Goal: Communication & Community: Ask a question

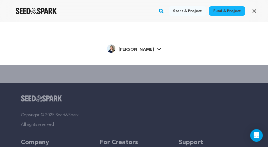
click at [146, 48] on link "Molly S. Molly S." at bounding box center [134, 47] width 54 height 9
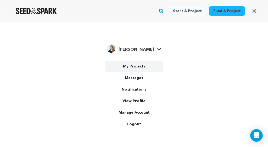
click at [134, 70] on link "My Projects" at bounding box center [134, 67] width 59 height 12
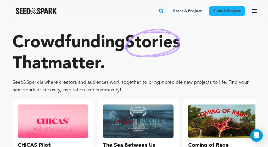
click at [254, 9] on icon "button" at bounding box center [255, 10] width 4 height 3
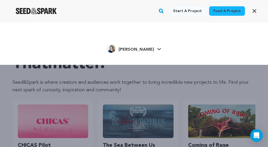
click at [157, 49] on icon at bounding box center [159, 49] width 4 height 2
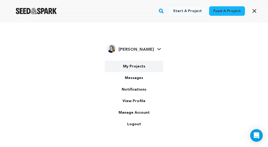
click at [132, 67] on link "My Projects" at bounding box center [134, 67] width 59 height 12
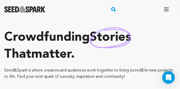
click at [168, 9] on icon "button" at bounding box center [166, 9] width 6 height 6
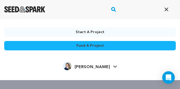
click at [113, 67] on icon at bounding box center [115, 66] width 4 height 3
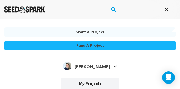
click at [89, 86] on link "My Projects" at bounding box center [90, 84] width 59 height 12
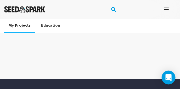
click at [168, 76] on icon "Open Intercom Messenger" at bounding box center [169, 77] width 6 height 7
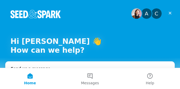
scroll to position [46, 0]
click at [90, 58] on div "A C Hi Sauter 👋 How can we help?" at bounding box center [90, 47] width 170 height 94
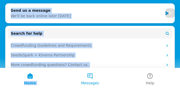
scroll to position [75, 0]
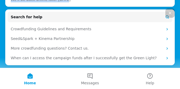
drag, startPoint x: 89, startPoint y: 56, endPoint x: 97, endPoint y: 2, distance: 54.7
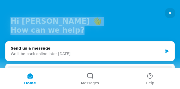
scroll to position [16, 0]
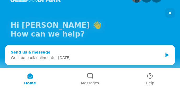
drag, startPoint x: 94, startPoint y: 7, endPoint x: 79, endPoint y: 47, distance: 42.3
click at [80, 48] on div "A C Hi Sauter 👋 How can we help? Send us a message We'll be back online later t…" at bounding box center [90, 55] width 180 height 143
click at [75, 58] on div "We'll be back online later [DATE]" at bounding box center [87, 58] width 152 height 6
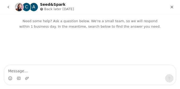
click at [72, 68] on textarea "Message…" at bounding box center [89, 69] width 171 height 9
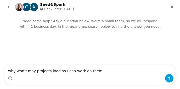
type textarea "why won't may projects load so I can work on them?"
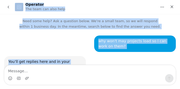
scroll to position [46, 0]
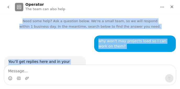
drag, startPoint x: 179, startPoint y: 20, endPoint x: 177, endPoint y: 7, distance: 13.5
click at [177, 7] on div "Operator The team can also help Need some help? Ask a question below. We're a s…" at bounding box center [90, 44] width 180 height 89
click at [173, 37] on div "why won't may projects load so I can work on them? [PERSON_NAME] • Just now" at bounding box center [135, 44] width 82 height 17
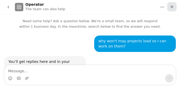
click at [172, 6] on icon "Close" at bounding box center [172, 7] width 4 height 4
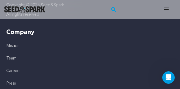
scroll to position [195, 0]
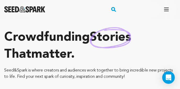
click at [167, 9] on icon "button" at bounding box center [167, 9] width 4 height 3
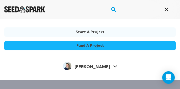
click at [113, 67] on icon at bounding box center [115, 67] width 4 height 2
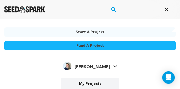
click at [96, 82] on link "My Projects" at bounding box center [90, 84] width 59 height 12
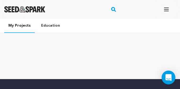
click at [170, 77] on icon "Open Intercom Messenger" at bounding box center [169, 77] width 6 height 7
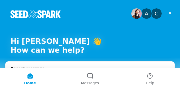
scroll to position [90, 0]
click at [61, 64] on div "Recent message C A Seed&Spark • Just now" at bounding box center [90, 75] width 170 height 26
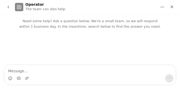
scroll to position [1, 0]
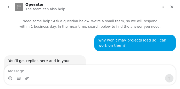
click at [160, 43] on div "why won't may projects load so I can work on them?" at bounding box center [134, 43] width 73 height 10
click at [165, 42] on div "why won't may projects load so I can work on them?" at bounding box center [134, 43] width 73 height 10
click at [170, 39] on div "why won't may projects load so I can work on them?" at bounding box center [134, 43] width 73 height 10
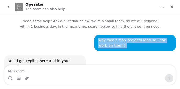
click at [170, 39] on div "why won't may projects load so I can work on them?" at bounding box center [134, 43] width 73 height 10
click at [170, 40] on div "why won't may projects load so I can work on them?" at bounding box center [134, 43] width 73 height 10
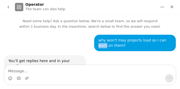
click at [170, 40] on div "why won't may projects load so I can work on them?" at bounding box center [134, 43] width 73 height 10
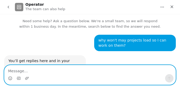
click at [94, 73] on textarea "Message…" at bounding box center [89, 69] width 171 height 9
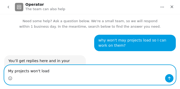
click at [13, 70] on textarea "My projects won't load" at bounding box center [89, 69] width 171 height 9
type textarea "My* projects won't load"
click at [55, 70] on textarea "My* projects won't load" at bounding box center [89, 69] width 171 height 9
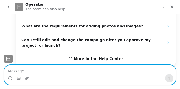
scroll to position [149, 0]
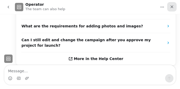
click at [172, 7] on icon "Close" at bounding box center [172, 7] width 4 height 4
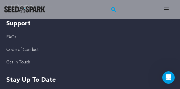
scroll to position [292, 0]
